Goal: Check status: Check status

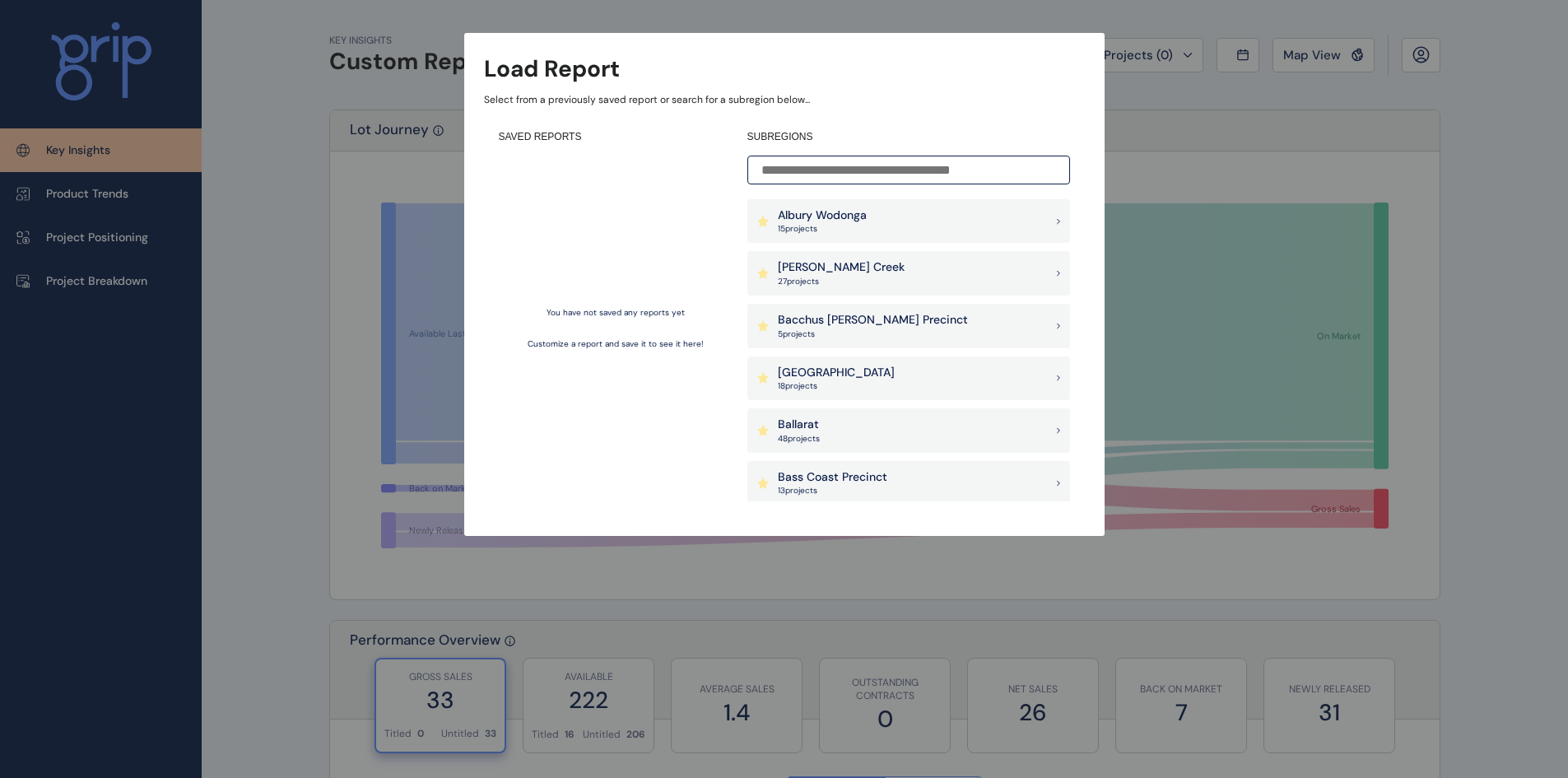
click at [891, 178] on input at bounding box center [909, 170] width 323 height 29
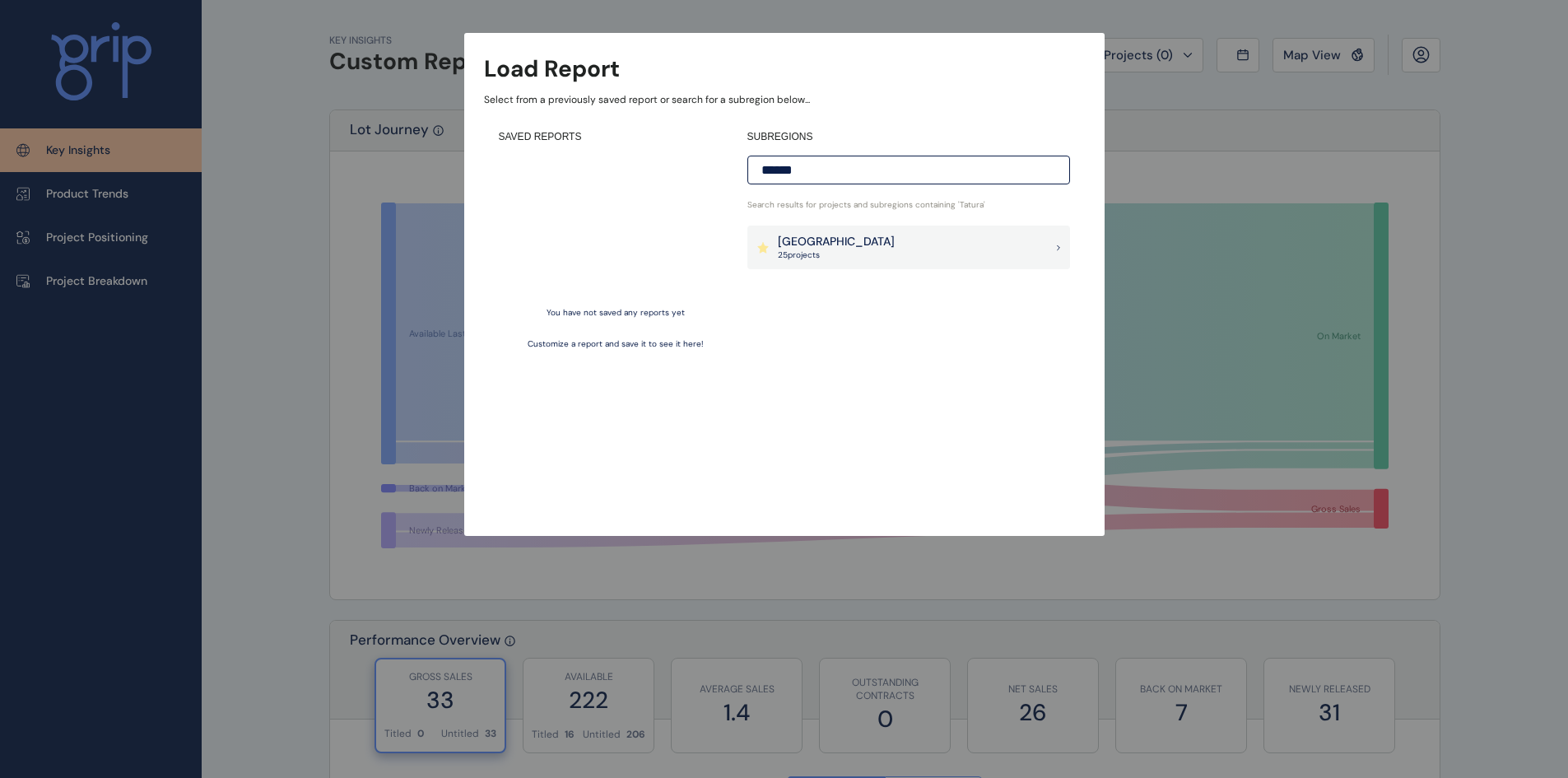
type input "******"
click at [962, 247] on div "Goulburn Valley 25 project s" at bounding box center [909, 248] width 323 height 45
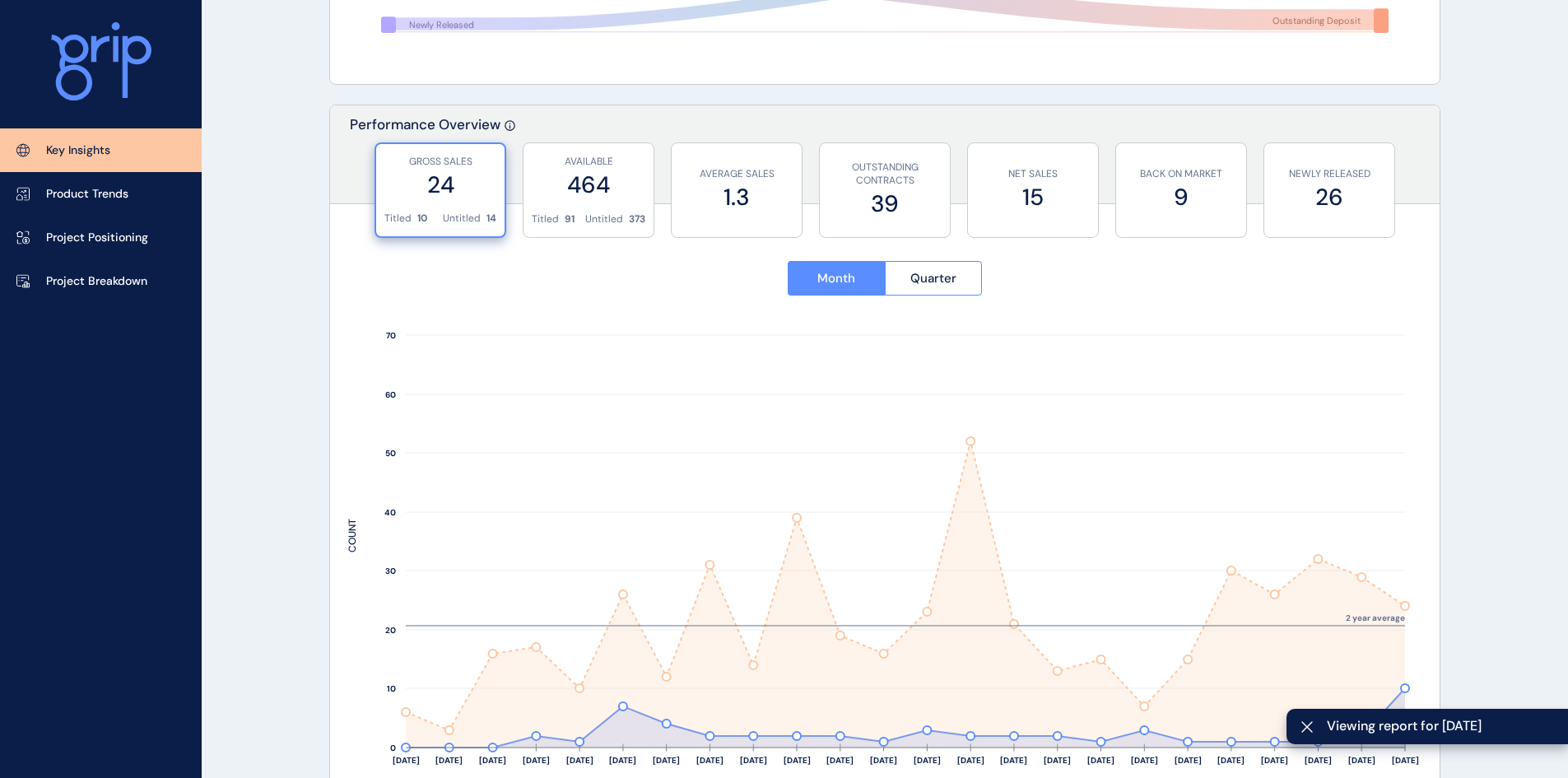
scroll to position [576, 0]
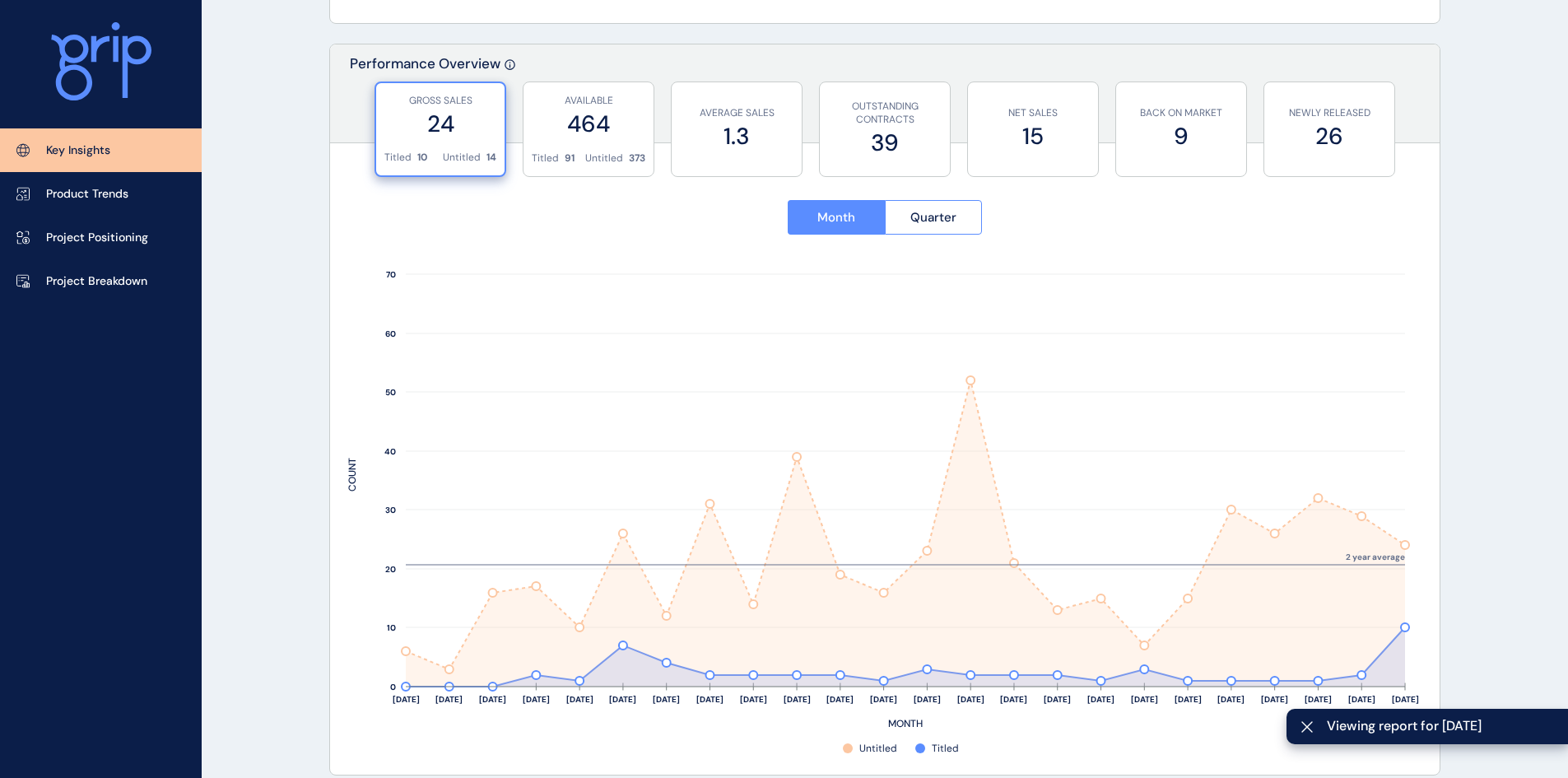
click at [578, 132] on label "464" at bounding box center [588, 124] width 113 height 32
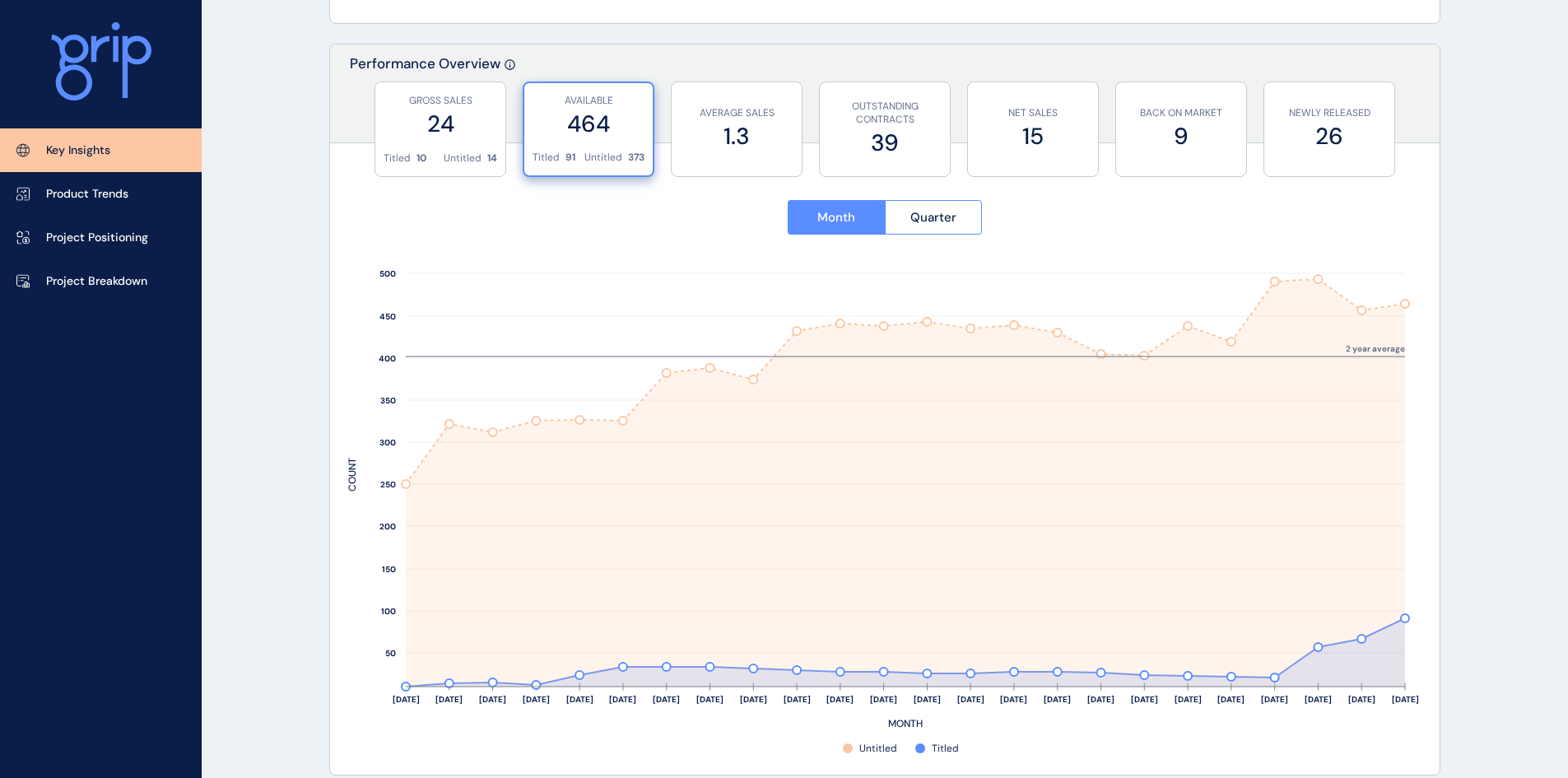
click at [1165, 128] on label "9" at bounding box center [1181, 137] width 113 height 32
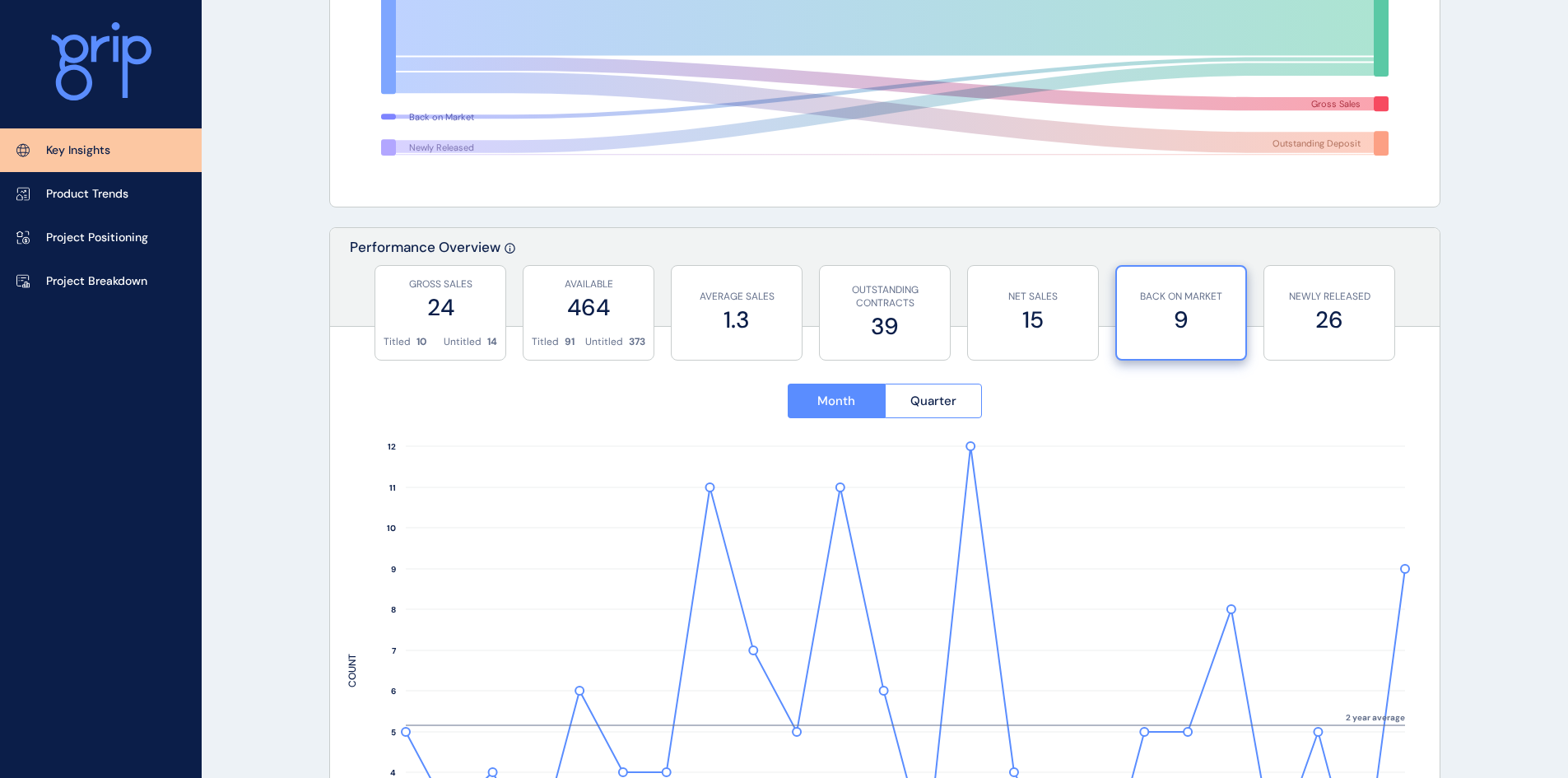
scroll to position [301, 0]
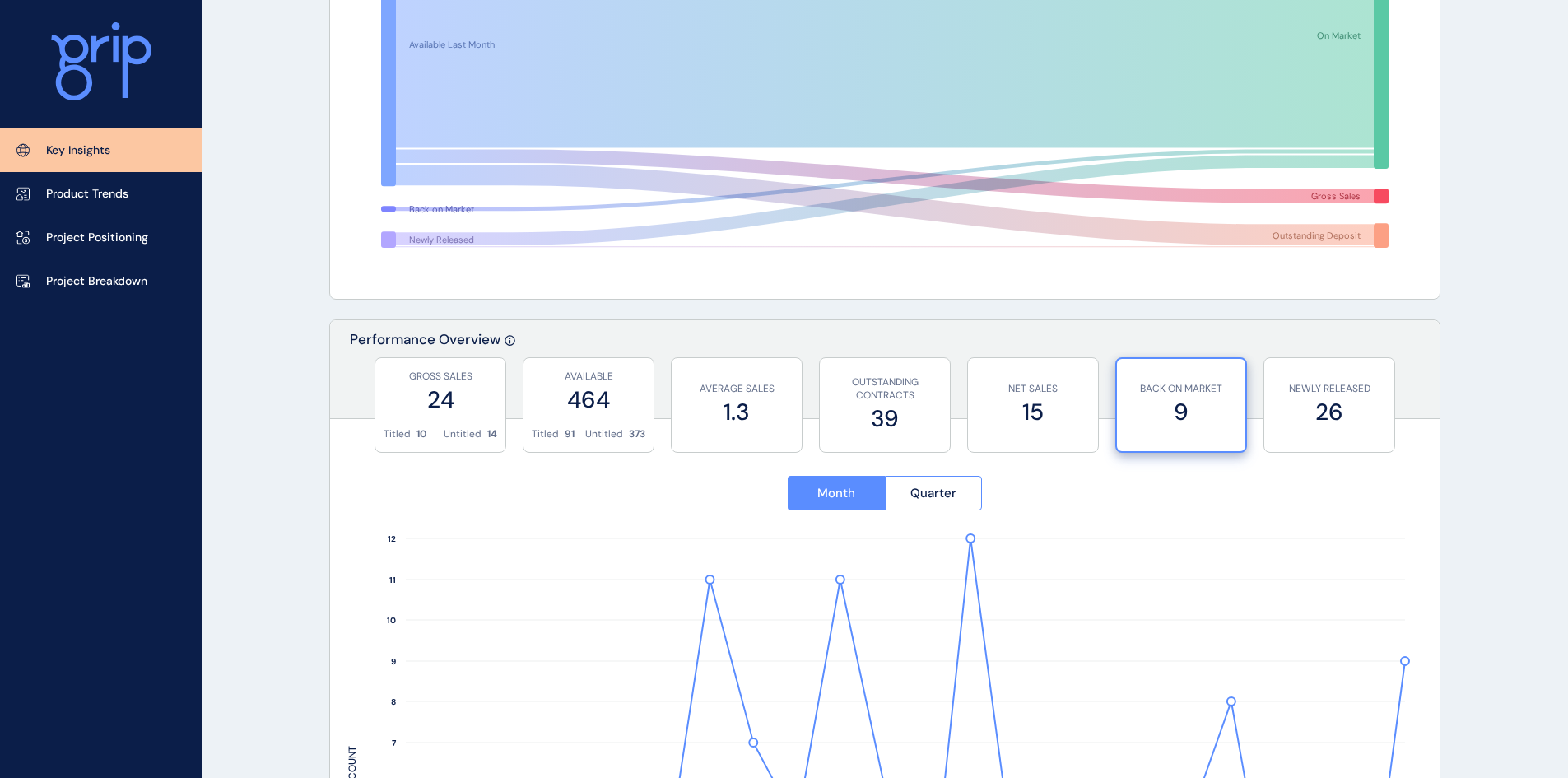
click at [1342, 407] on label "26" at bounding box center [1329, 412] width 113 height 32
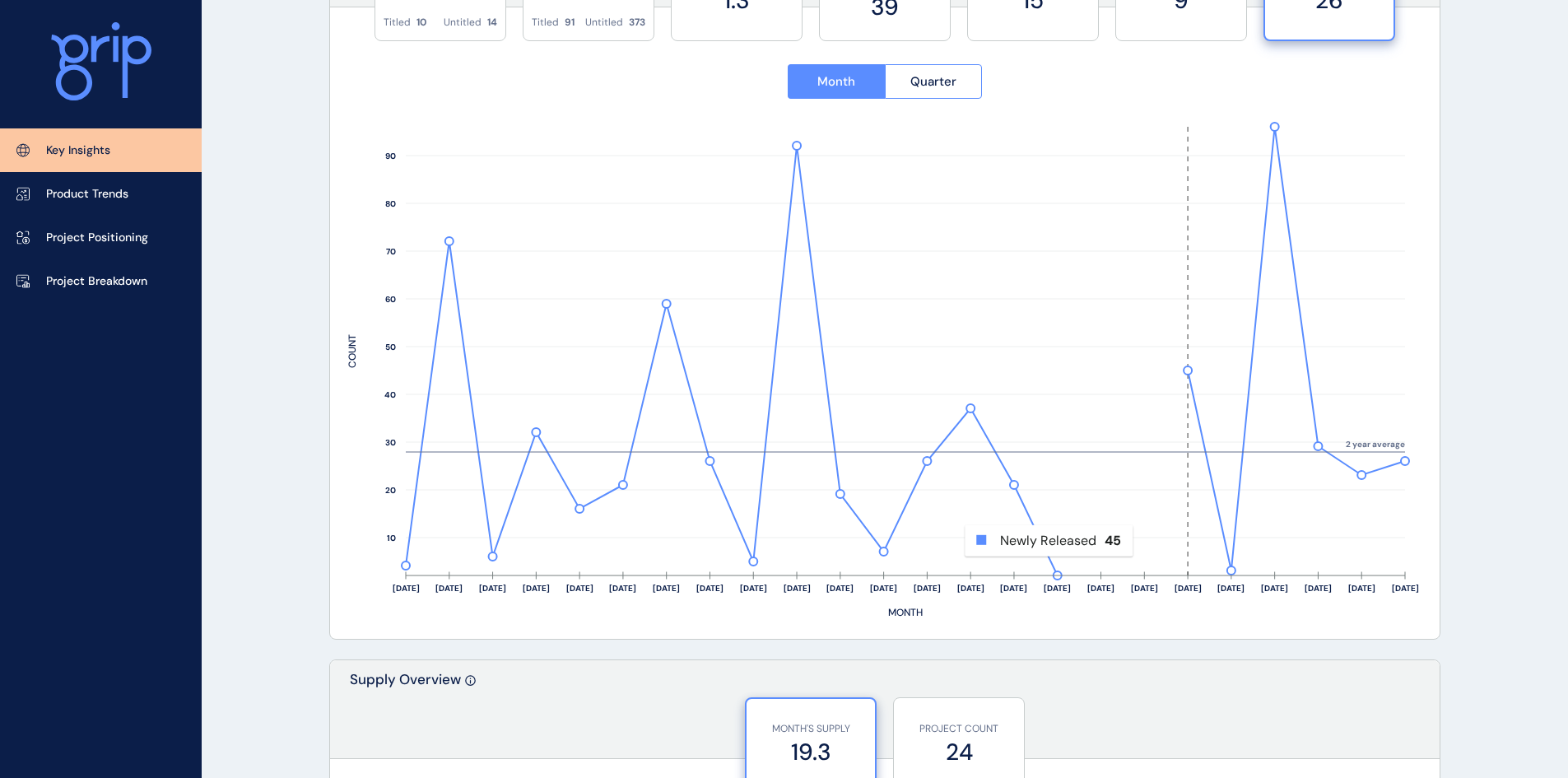
scroll to position [0, 0]
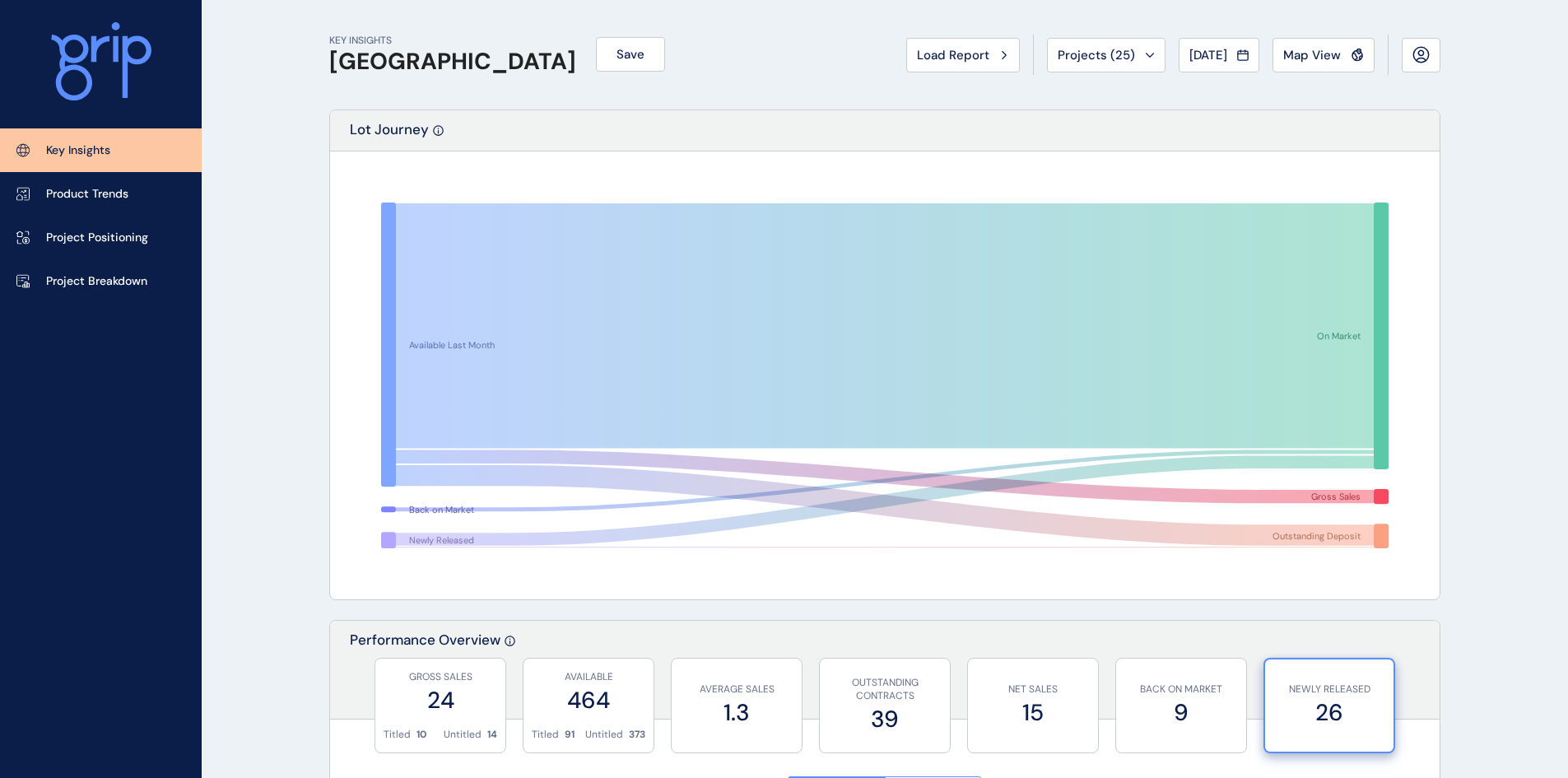
click at [470, 701] on label "24" at bounding box center [440, 700] width 113 height 32
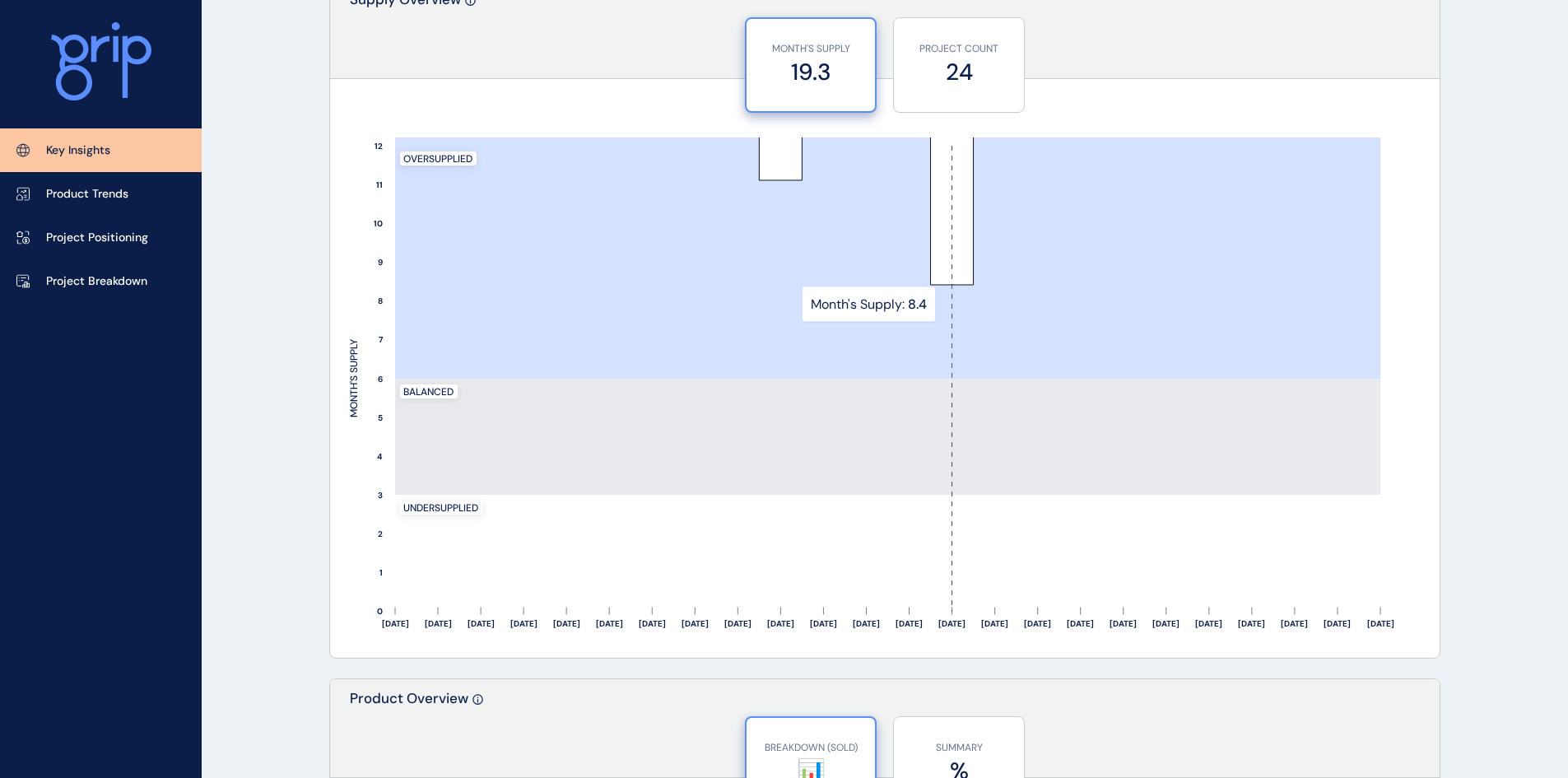
scroll to position [1399, 0]
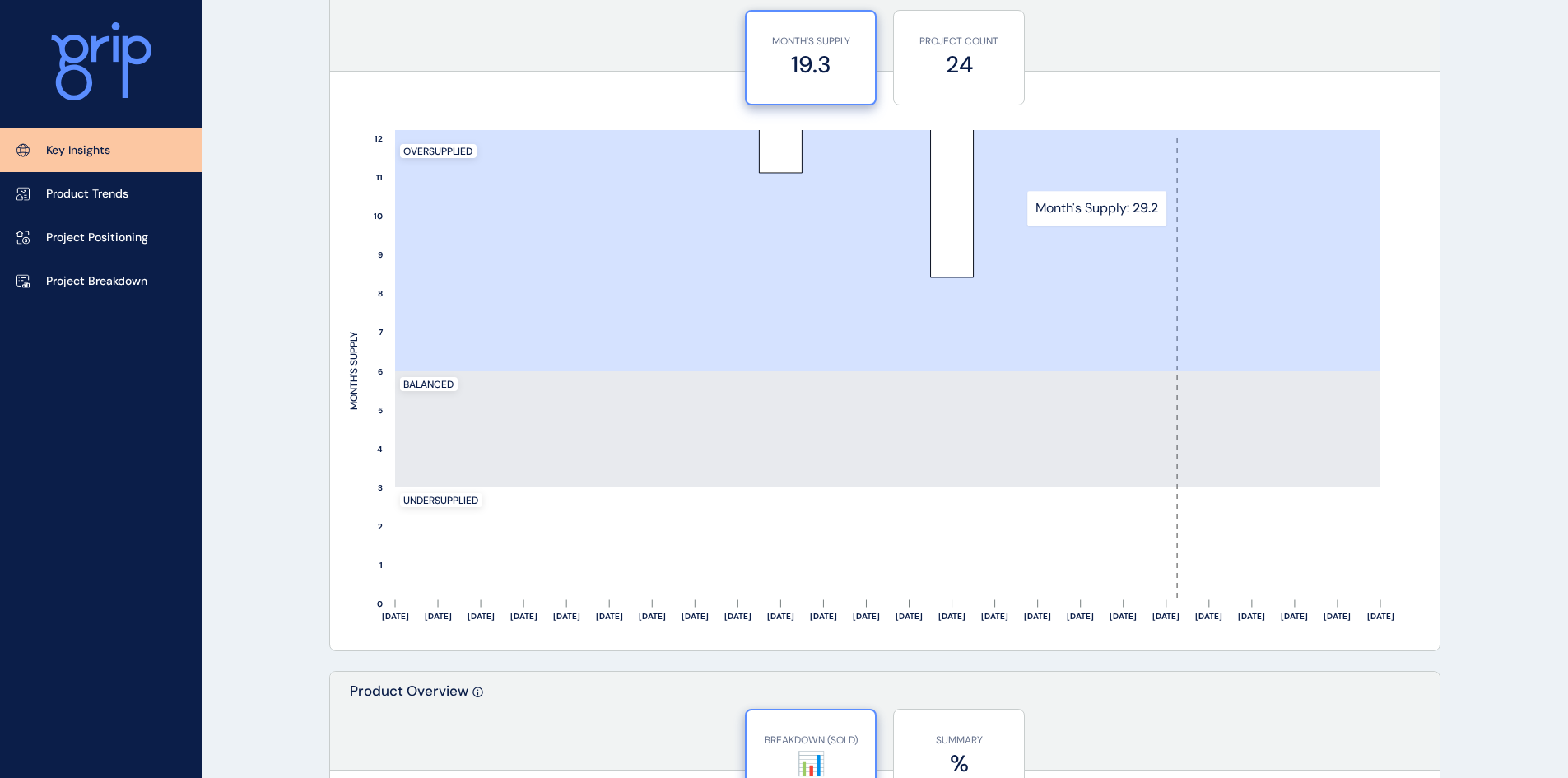
click at [1146, 217] on rect at bounding box center [1166, 370] width 43 height 465
drag, startPoint x: 436, startPoint y: 386, endPoint x: 468, endPoint y: 501, distance: 119.4
click at [477, 510] on rect at bounding box center [481, 370] width 43 height 465
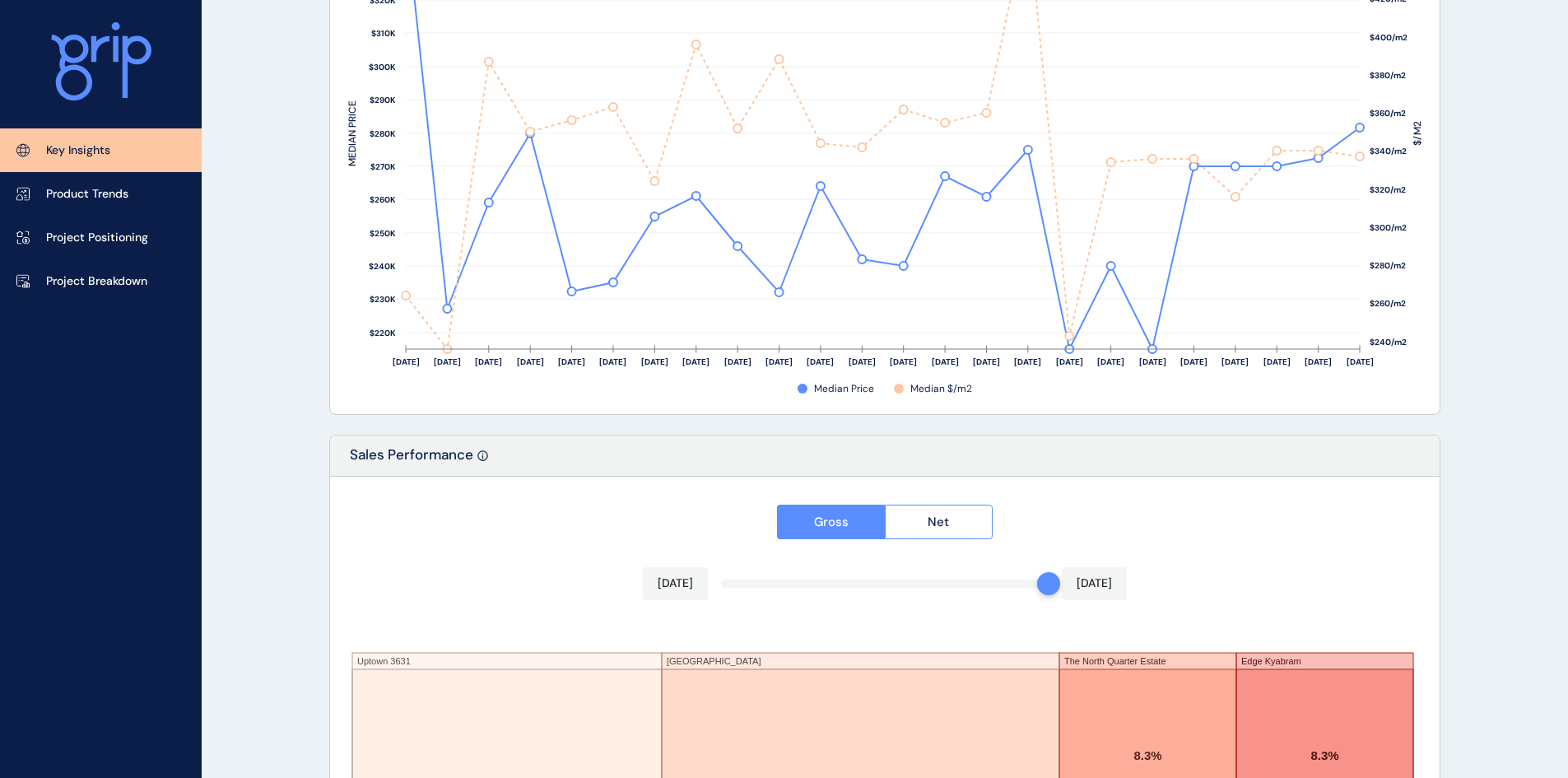
scroll to position [2687, 0]
